Goal: Task Accomplishment & Management: Complete application form

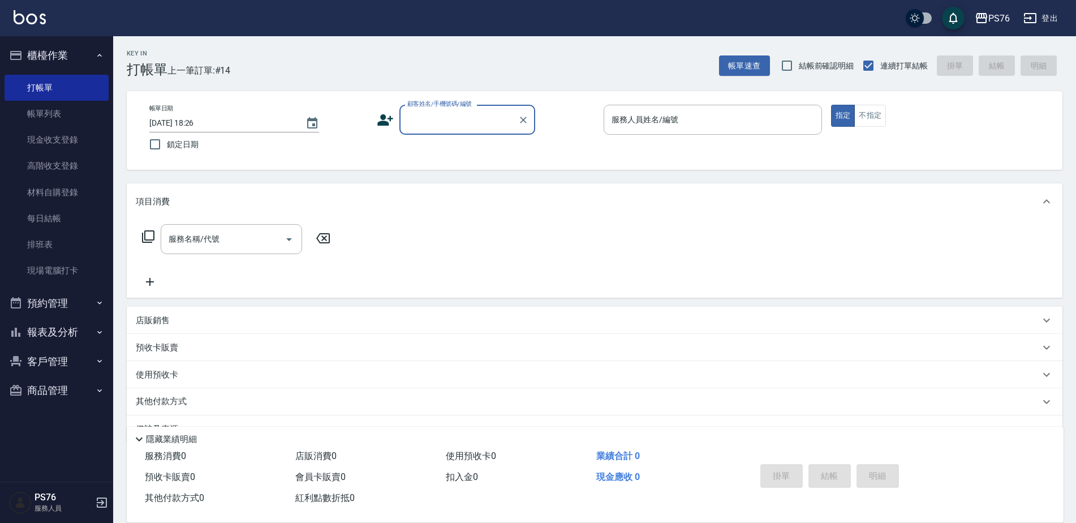
click at [493, 117] on input "顧客姓名/手機號碼/編號" at bounding box center [459, 120] width 109 height 20
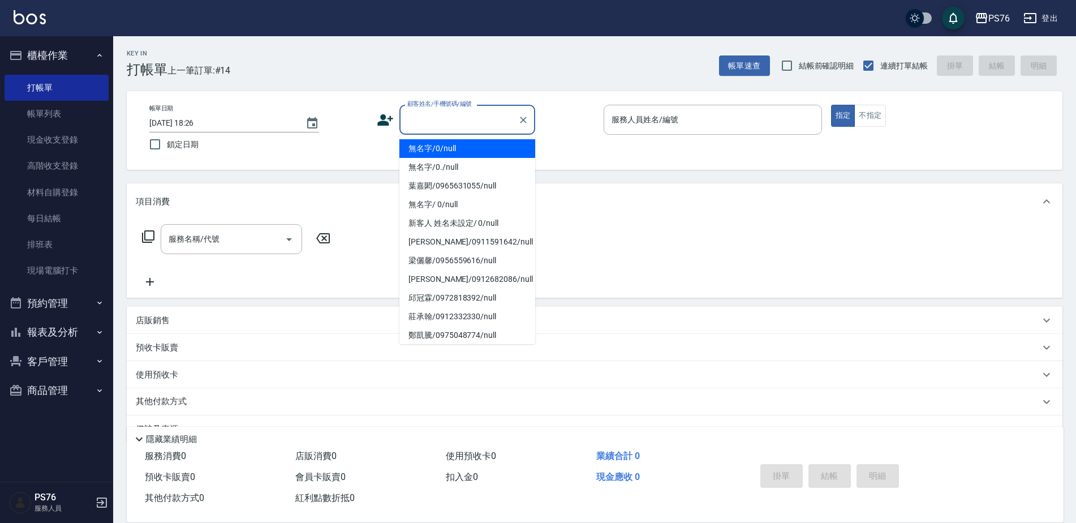
type input "無名字/0/null"
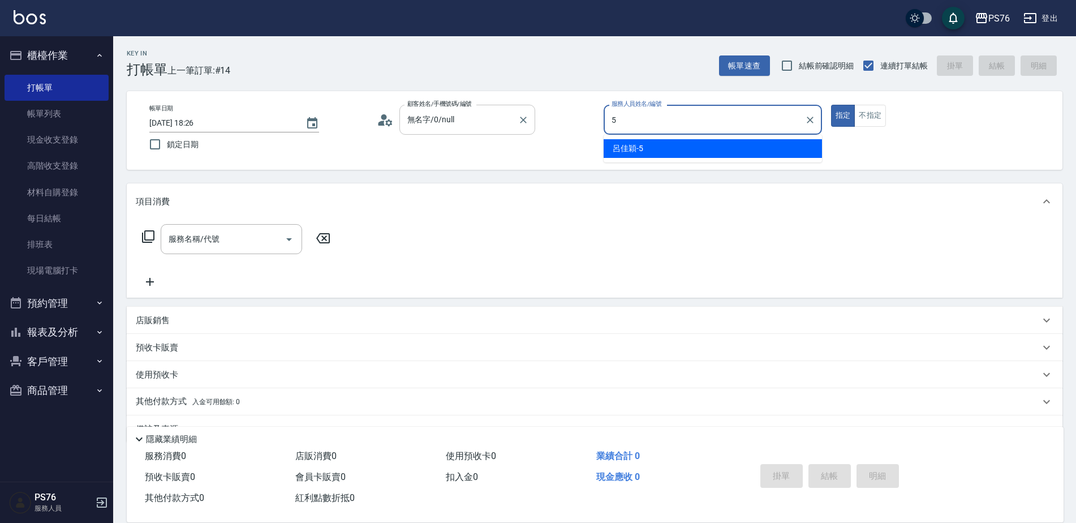
type input "呂佳穎-5"
type button "true"
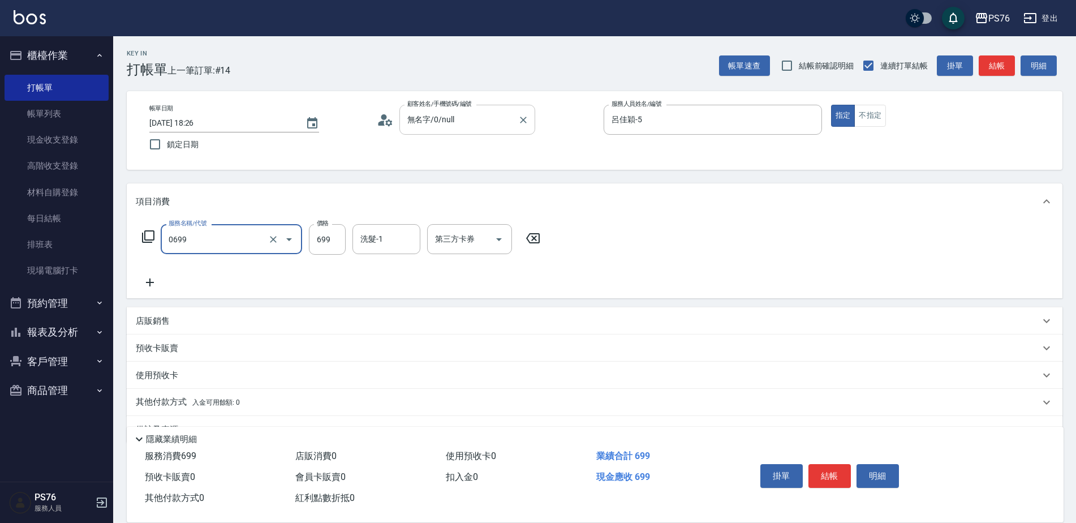
type input "精油SPA(0699)"
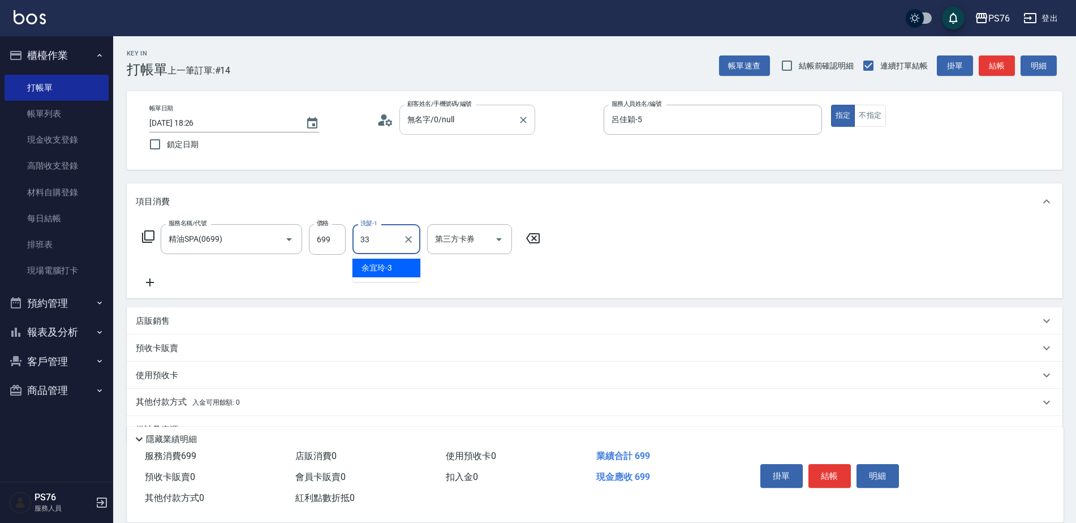
type input "[PERSON_NAME]33"
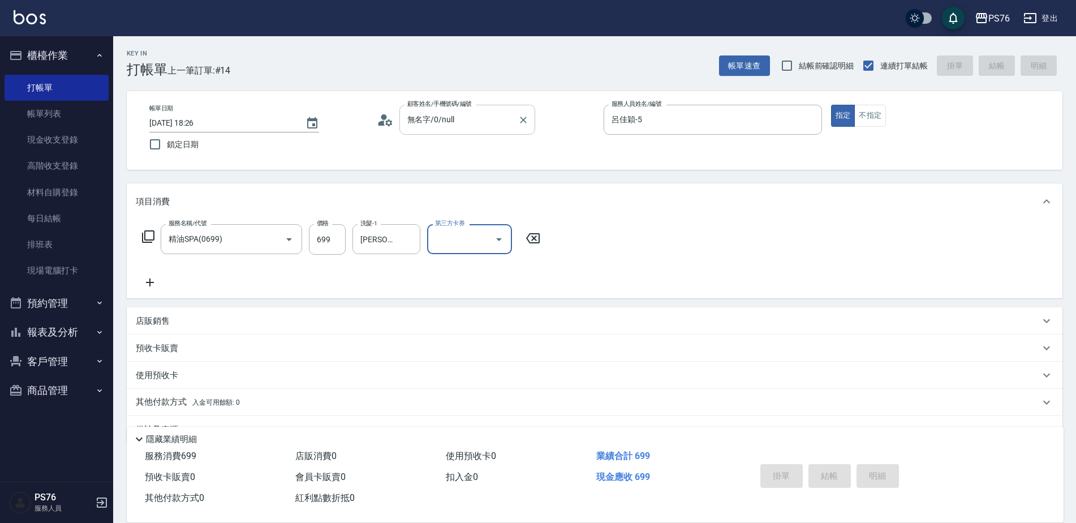
type input "[DATE] 19:32"
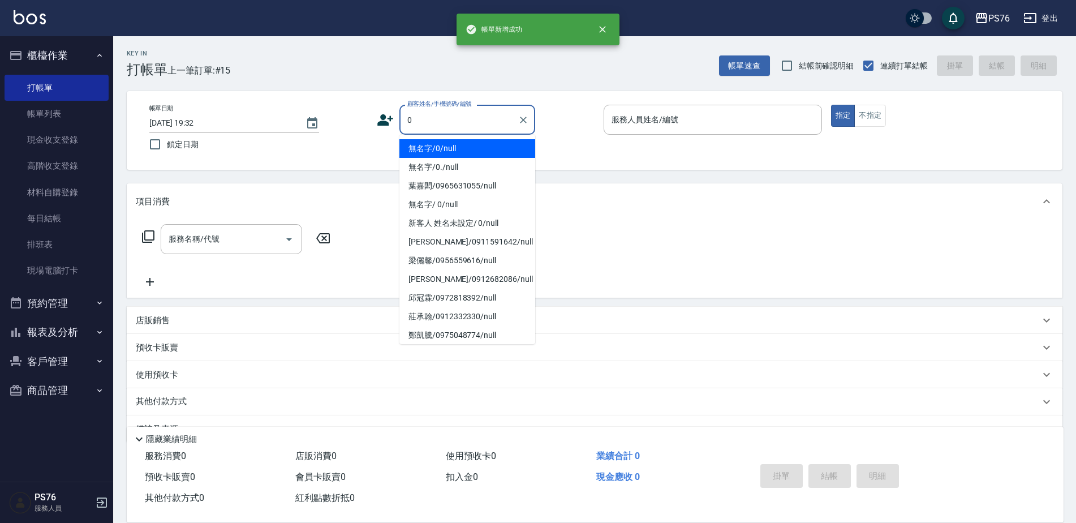
type input "無名字/0/null"
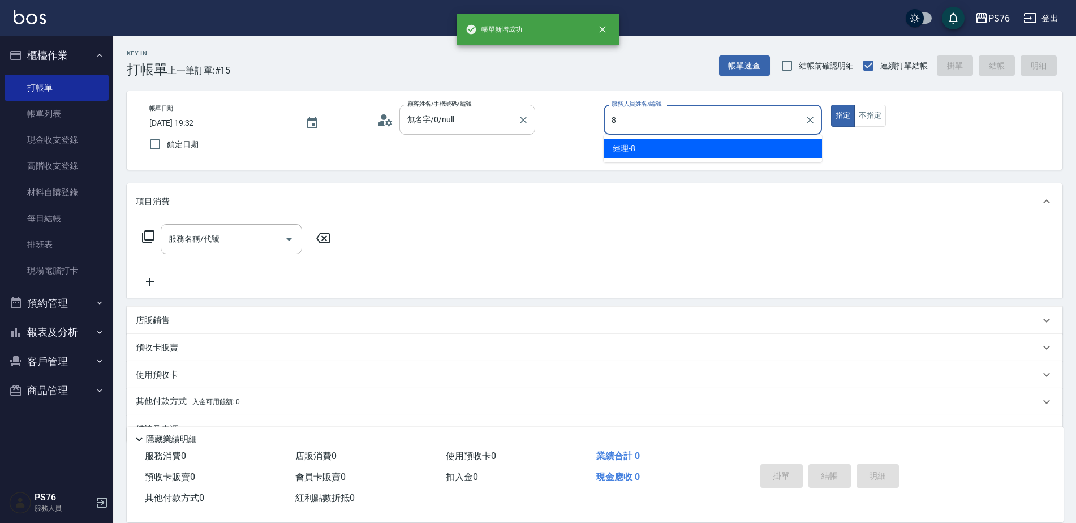
type input "經理-8"
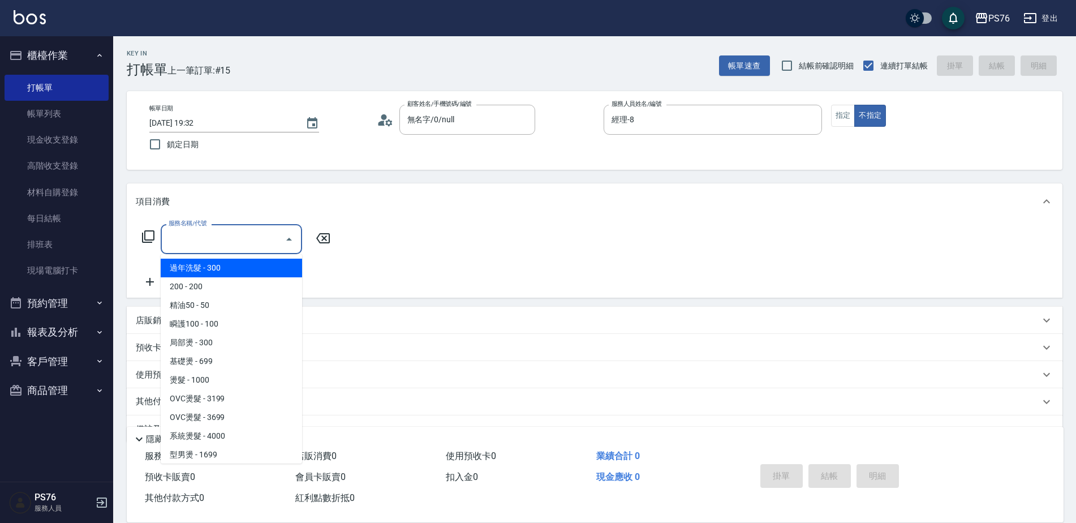
click at [237, 243] on input "服務名稱/代號" at bounding box center [223, 239] width 114 height 20
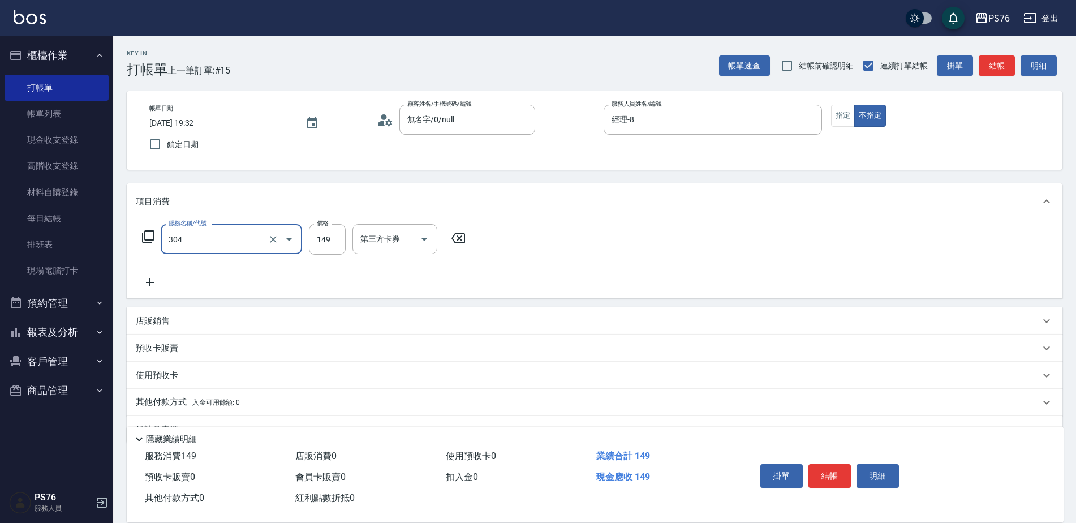
type input "剪髮(304)"
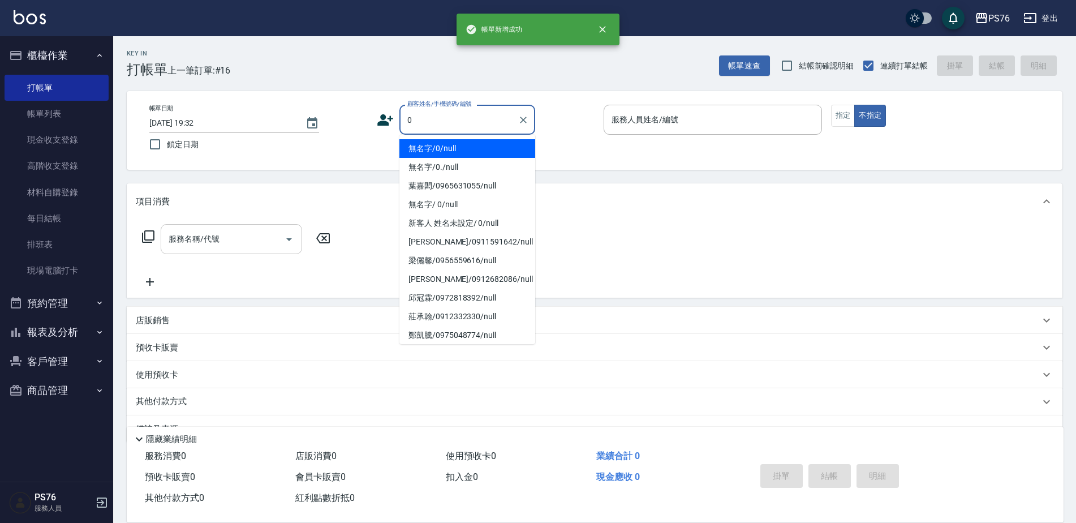
type input "無名字/0/null"
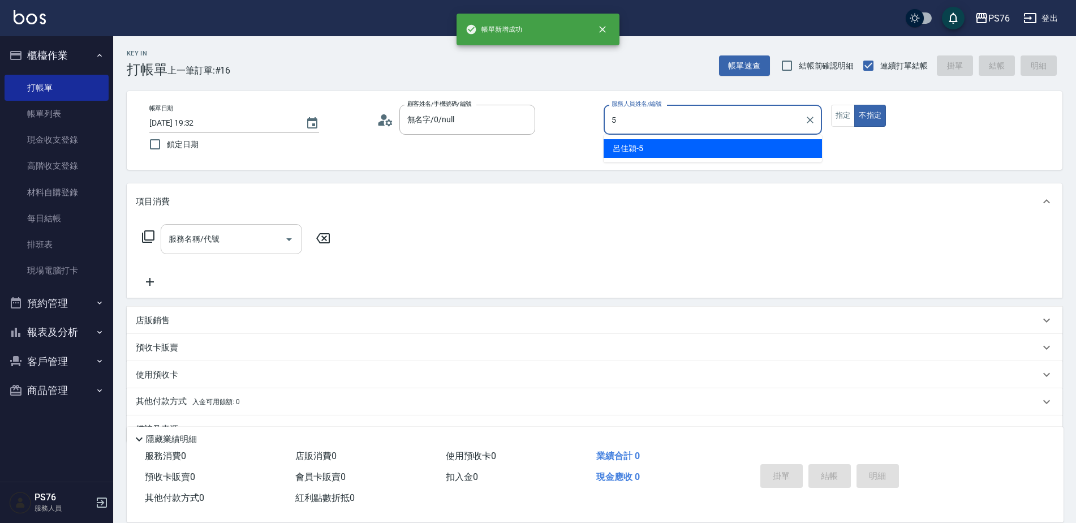
type input "呂佳穎-5"
type button "false"
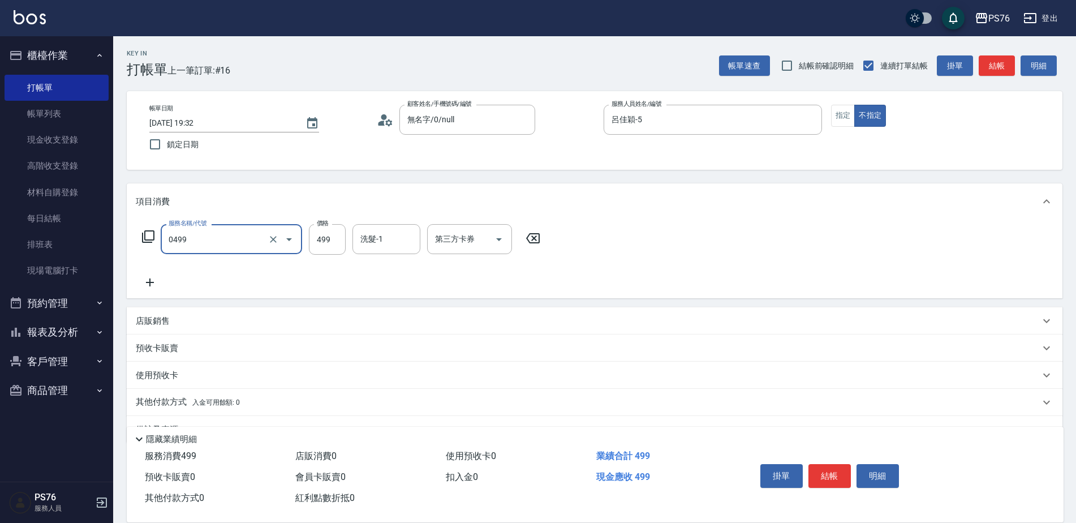
type input "[PERSON_NAME]499(0499)"
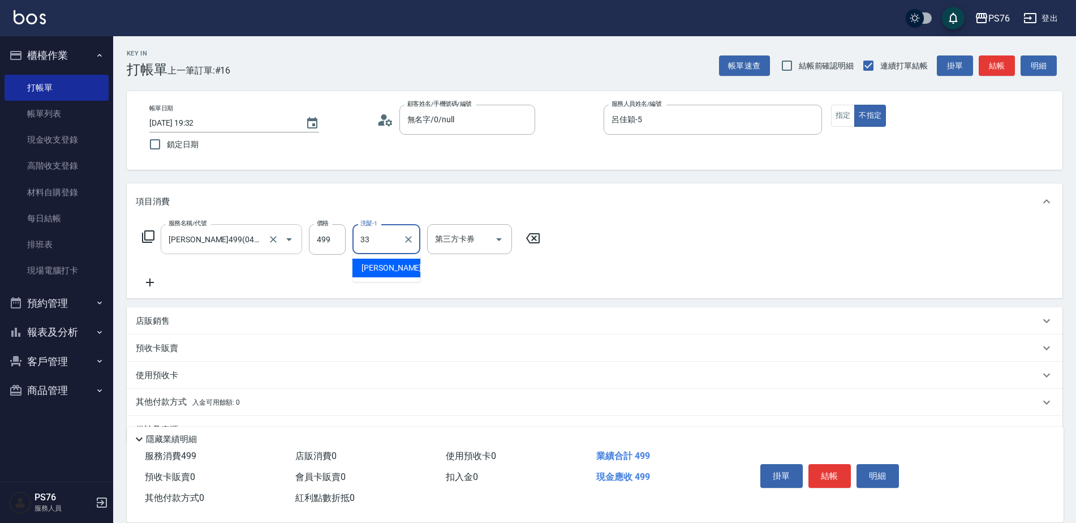
type input "[PERSON_NAME]33"
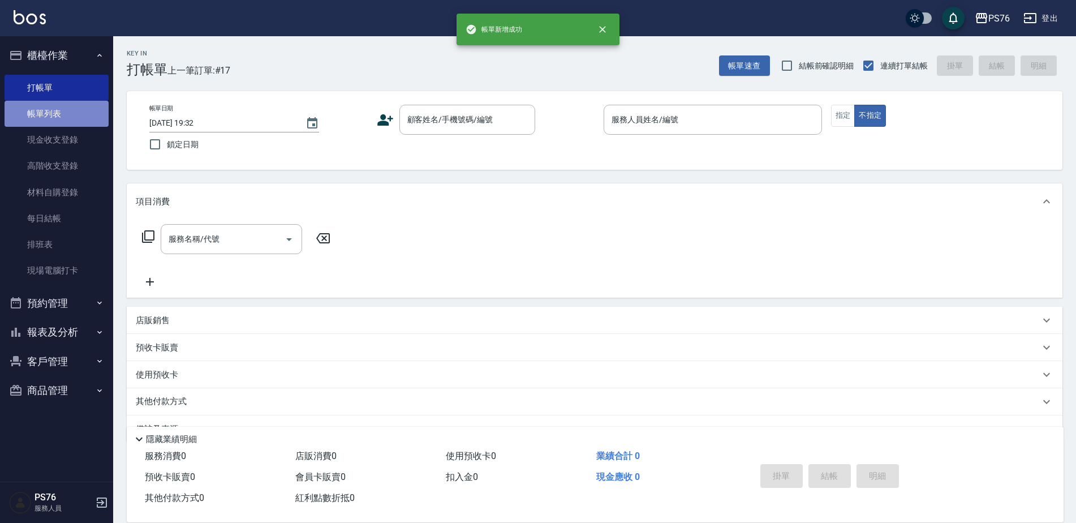
click at [80, 103] on link "帳單列表" at bounding box center [57, 114] width 104 height 26
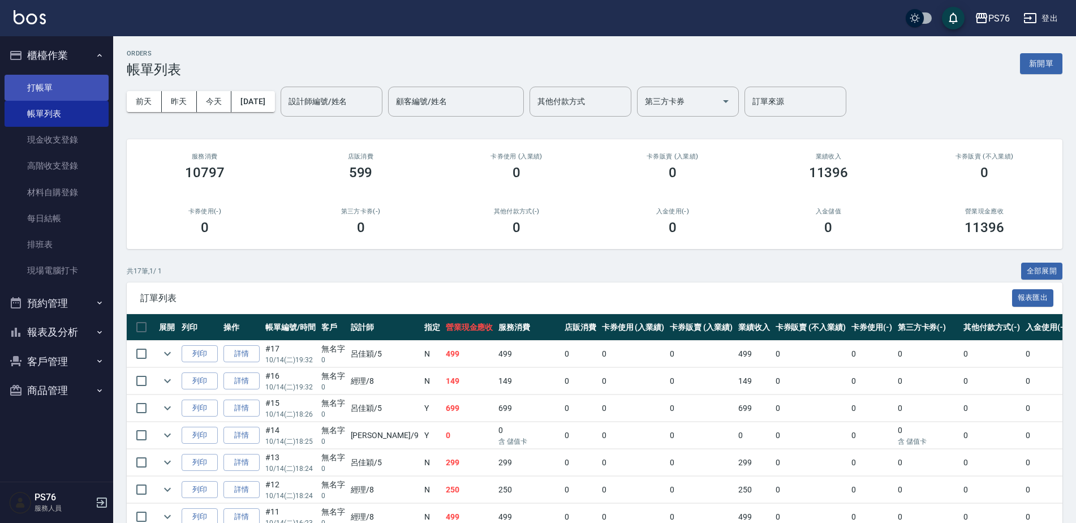
click at [83, 91] on link "打帳單" at bounding box center [57, 88] width 104 height 26
